Goal: Transaction & Acquisition: Book appointment/travel/reservation

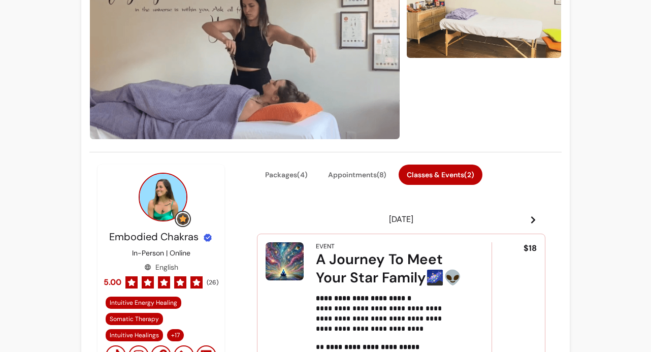
scroll to position [289, 0]
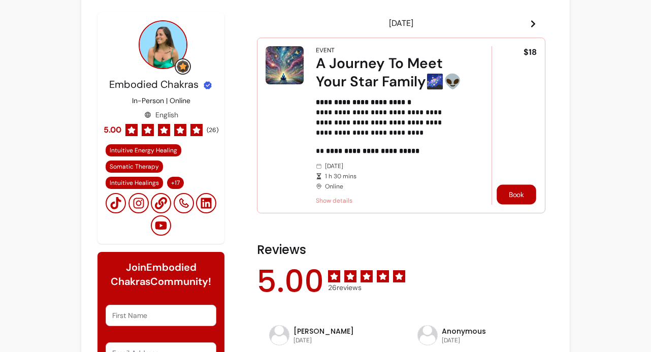
click at [504, 191] on button "Book" at bounding box center [517, 194] width 40 height 20
click at [514, 192] on button "Book" at bounding box center [516, 194] width 41 height 20
click at [519, 193] on button "Book" at bounding box center [517, 194] width 40 height 20
click at [511, 191] on button "Book" at bounding box center [516, 194] width 41 height 20
click at [508, 195] on button "Book" at bounding box center [516, 194] width 41 height 20
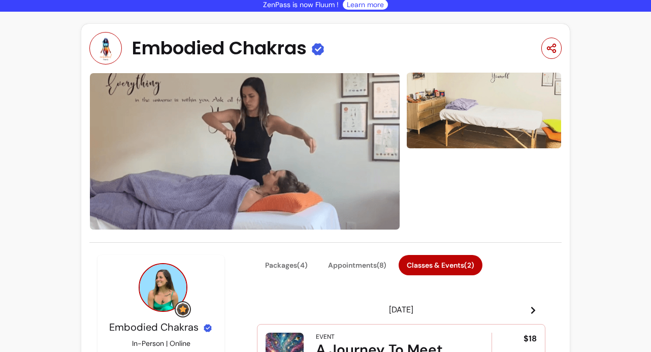
scroll to position [345, 0]
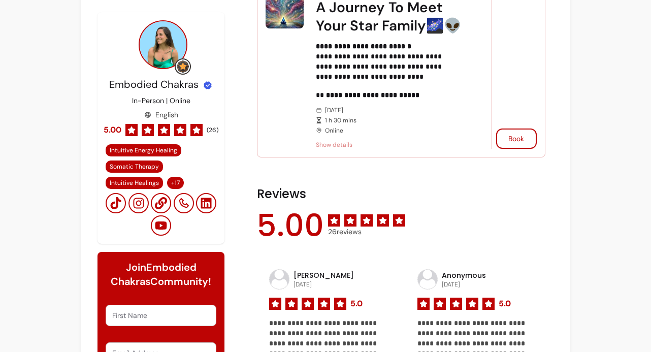
click at [385, 118] on span "1 h 30 mins" at bounding box center [394, 120] width 138 height 8
click at [340, 142] on span "Show details" at bounding box center [389, 145] width 147 height 8
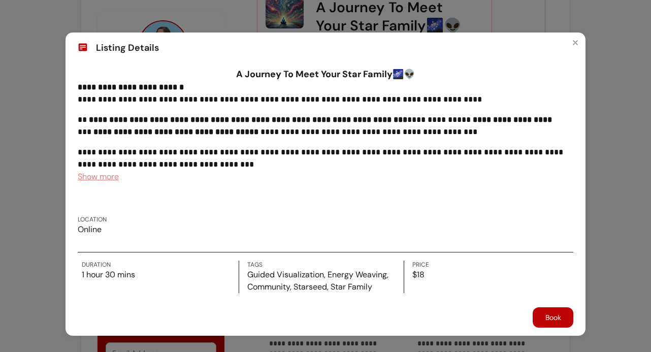
click at [552, 319] on button "Book" at bounding box center [553, 317] width 41 height 20
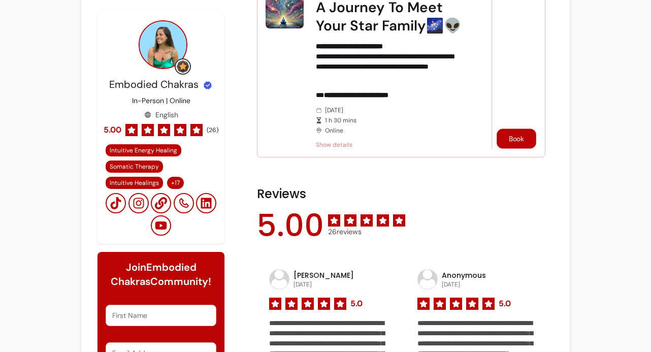
click at [512, 134] on button "Book" at bounding box center [517, 138] width 40 height 20
click at [505, 135] on button "Book" at bounding box center [517, 138] width 40 height 20
click at [505, 135] on button "Book" at bounding box center [516, 138] width 41 height 20
click at [505, 135] on button "Book" at bounding box center [517, 138] width 40 height 20
